Goal: Find specific page/section: Find specific page/section

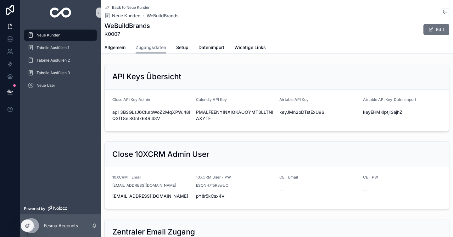
scroll to position [706, 0]
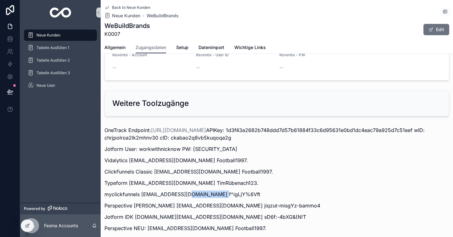
click at [56, 34] on span "Neue Kunden" at bounding box center [49, 35] width 24 height 5
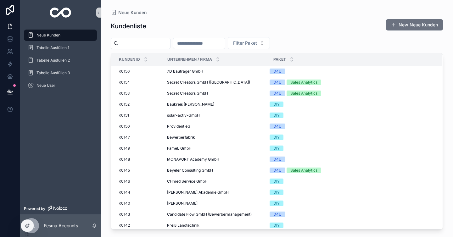
click at [166, 44] on input "scrollable content" at bounding box center [145, 43] width 52 height 9
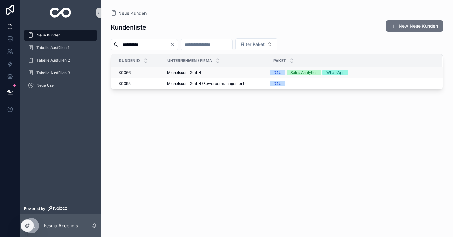
type input "**********"
click at [187, 72] on span "Michelscom GmbH" at bounding box center [184, 72] width 34 height 5
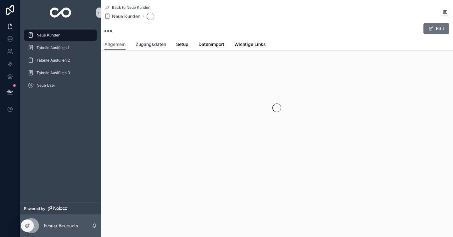
click at [149, 45] on span "Zugangsdaten" at bounding box center [151, 44] width 31 height 6
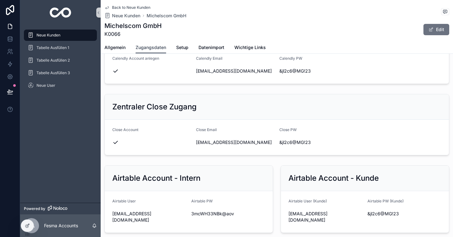
scroll to position [275, 0]
click at [297, 215] on span "[EMAIL_ADDRESS][DOMAIN_NAME]" at bounding box center [326, 216] width 74 height 13
click at [284, 214] on icon "scrollable content" at bounding box center [284, 216] width 5 height 5
click at [361, 213] on icon "scrollable content" at bounding box center [363, 213] width 5 height 5
click at [285, 214] on icon "scrollable content" at bounding box center [284, 216] width 5 height 5
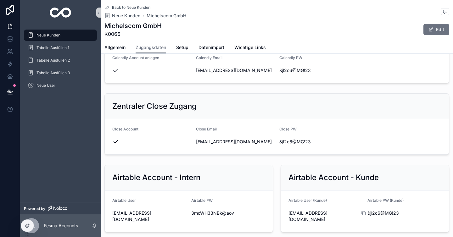
click at [363, 213] on icon "scrollable content" at bounding box center [363, 213] width 5 height 5
